Goal: Use online tool/utility: Use online tool/utility

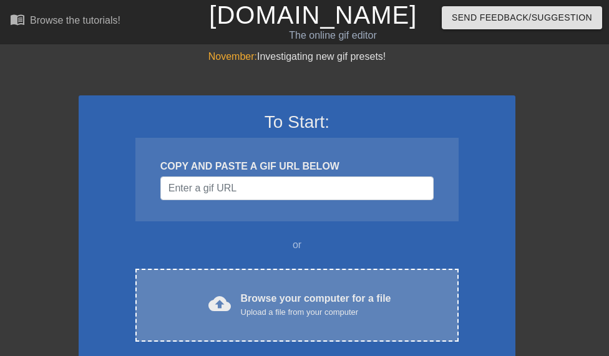
click at [270, 295] on div "Browse your computer for a file Upload a file from your computer" at bounding box center [316, 304] width 150 height 27
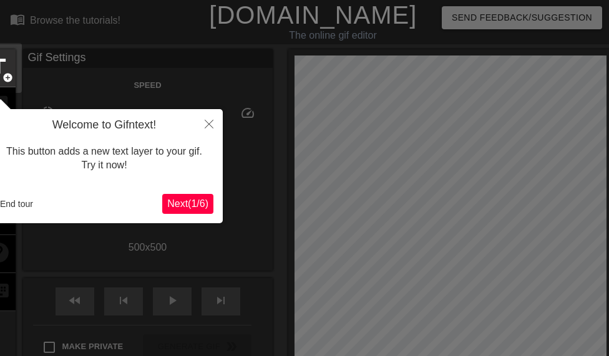
scroll to position [31, 0]
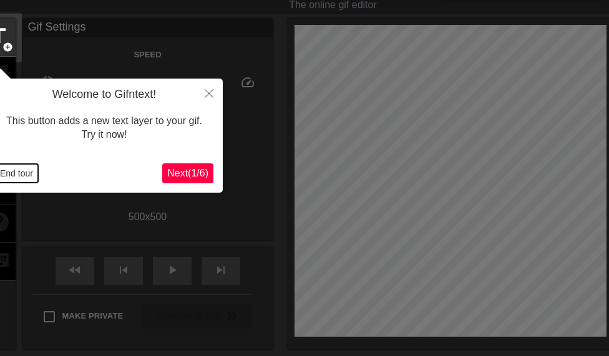
click at [16, 175] on button "End tour" at bounding box center [16, 173] width 43 height 19
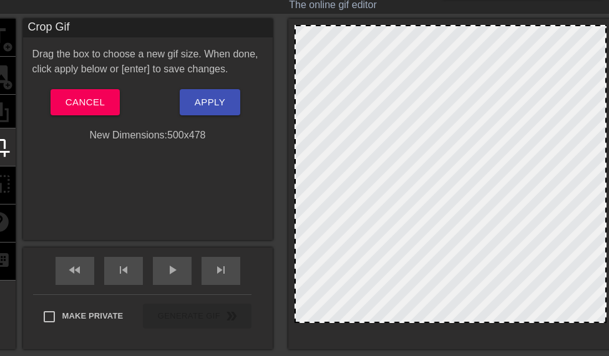
drag, startPoint x: 491, startPoint y: 335, endPoint x: 488, endPoint y: 321, distance: 14.0
click at [488, 321] on div at bounding box center [451, 174] width 312 height 298
click at [197, 100] on span "Apply" at bounding box center [210, 102] width 31 height 16
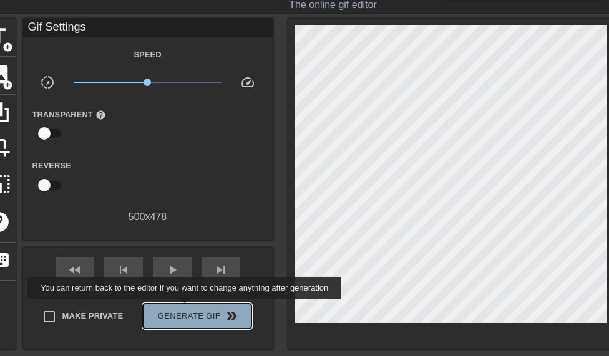
click at [188, 309] on span "Generate Gif double_arrow" at bounding box center [197, 316] width 98 height 15
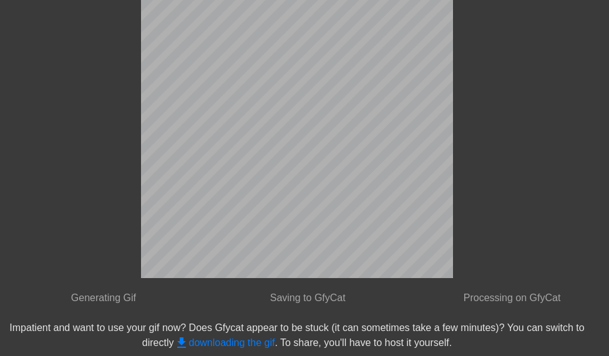
scroll to position [67, 0]
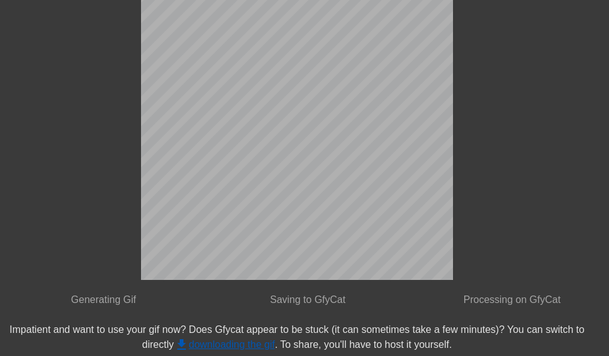
click at [250, 346] on link "get_app downloading the gif" at bounding box center [224, 345] width 101 height 11
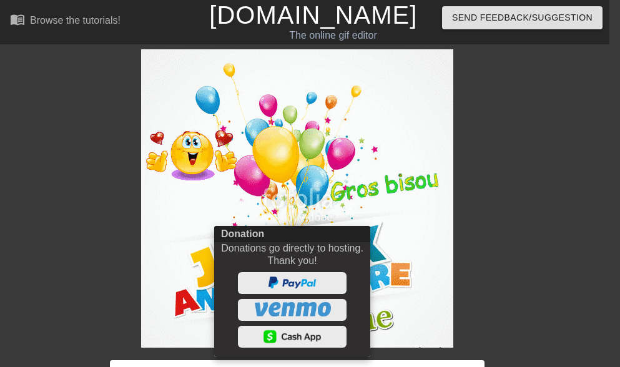
click at [377, 292] on div at bounding box center [310, 183] width 620 height 367
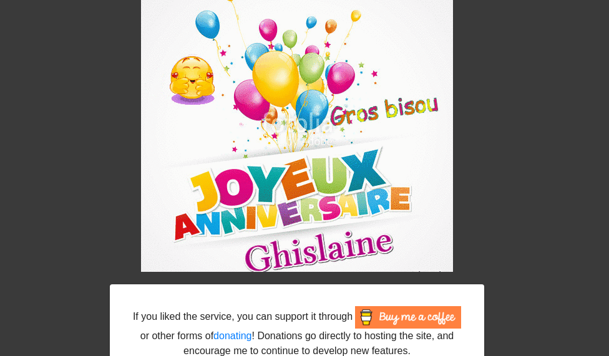
scroll to position [163, 0]
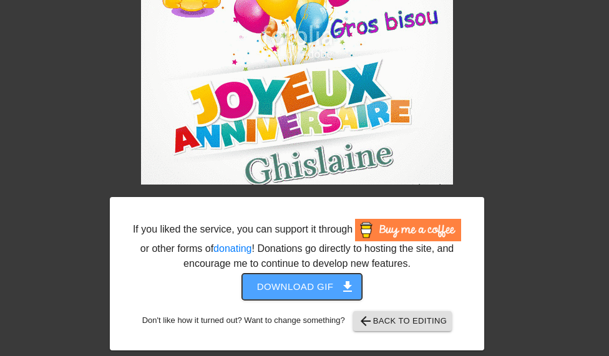
click at [324, 288] on span "Download gif get_app" at bounding box center [302, 287] width 90 height 16
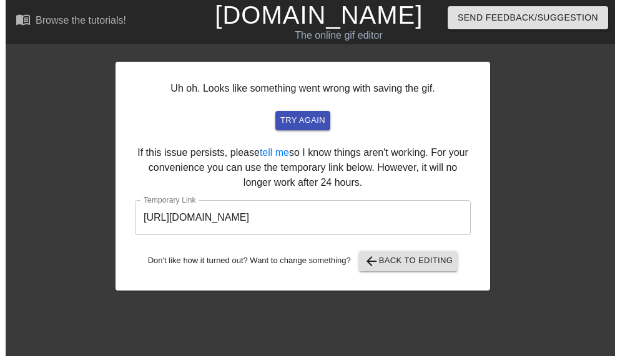
scroll to position [0, 0]
